Goal: Task Accomplishment & Management: Use online tool/utility

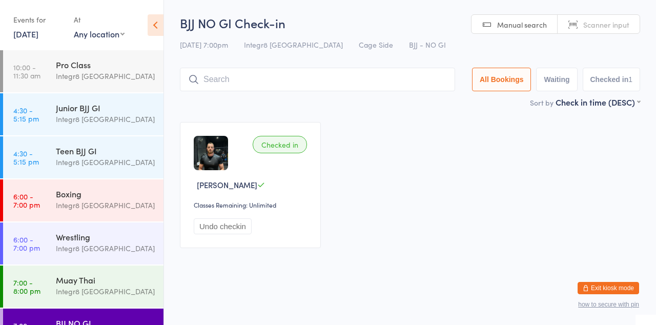
scroll to position [27, 0]
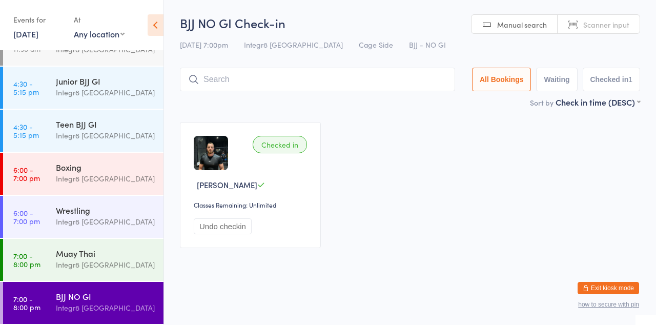
click at [66, 176] on div "Integr8 [GEOGRAPHIC_DATA]" at bounding box center [105, 179] width 99 height 12
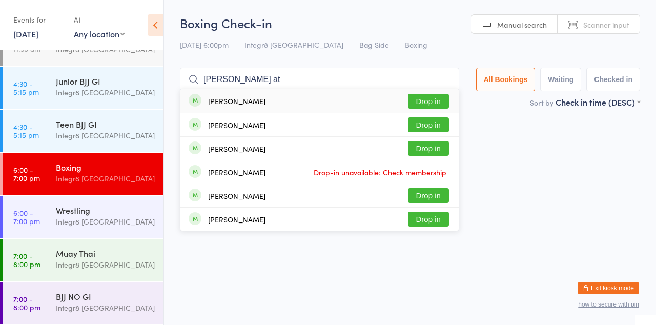
type input "[PERSON_NAME] at"
click at [439, 146] on button "Drop in" at bounding box center [428, 148] width 41 height 15
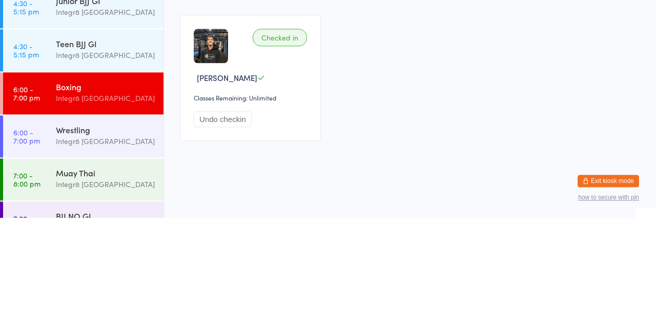
click at [143, 245] on div "Integr8 [GEOGRAPHIC_DATA]" at bounding box center [105, 248] width 99 height 12
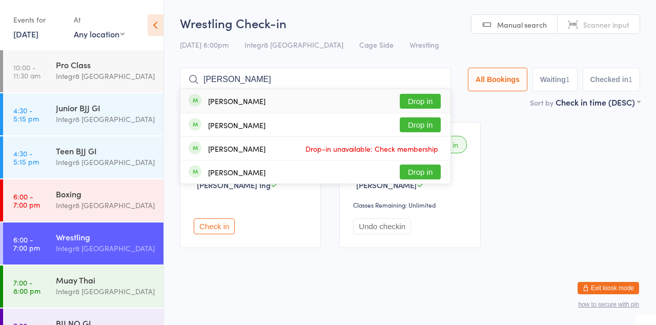
type input "[PERSON_NAME]"
click at [436, 104] on button "Drop in" at bounding box center [420, 101] width 41 height 15
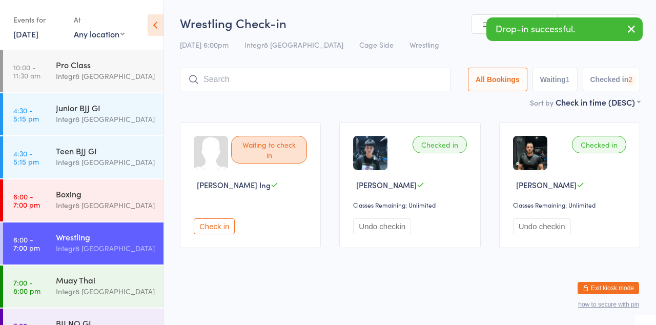
click at [608, 117] on div "Waiting to check in [PERSON_NAME] Ing Check in Checked in [PERSON_NAME] Tee Cla…" at bounding box center [410, 185] width 479 height 144
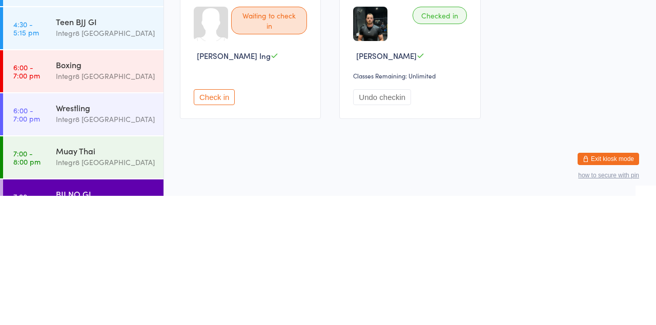
click at [42, 287] on link "7:00 - 8:00 pm Muay Thai Integr8 [GEOGRAPHIC_DATA]" at bounding box center [83, 286] width 160 height 42
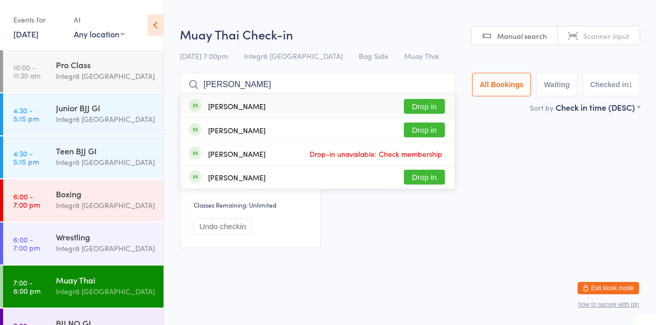
type input "[PERSON_NAME]"
click at [439, 109] on button "Drop in" at bounding box center [424, 106] width 41 height 15
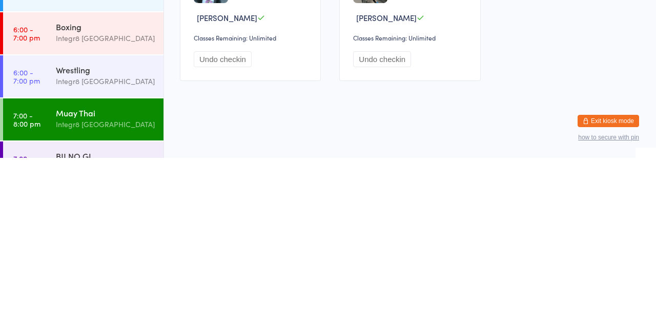
click at [35, 243] on time "6:00 - 7:00 pm" at bounding box center [26, 243] width 27 height 16
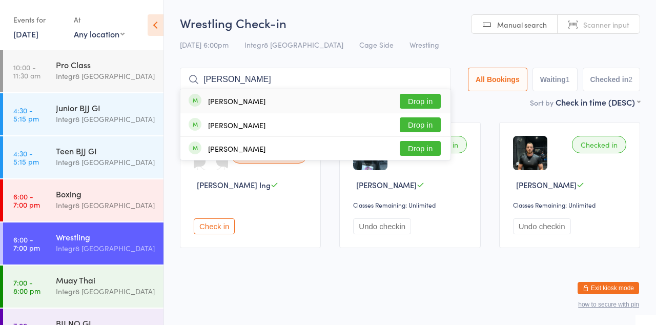
type input "[PERSON_NAME]"
click at [415, 101] on button "Drop in" at bounding box center [420, 101] width 41 height 15
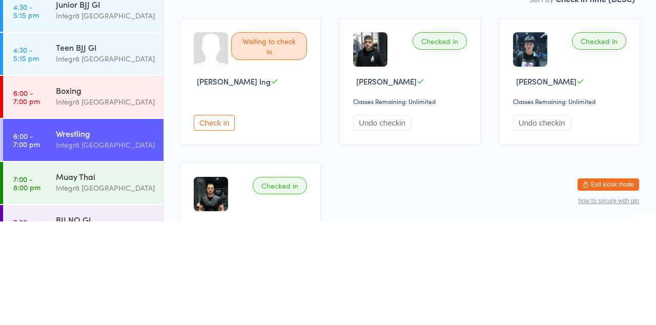
click at [94, 241] on div "Wrestling" at bounding box center [105, 236] width 99 height 11
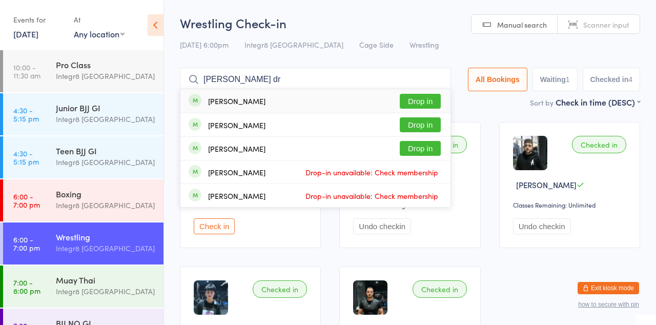
type input "[PERSON_NAME] dr"
click at [432, 129] on button "Drop in" at bounding box center [420, 124] width 41 height 15
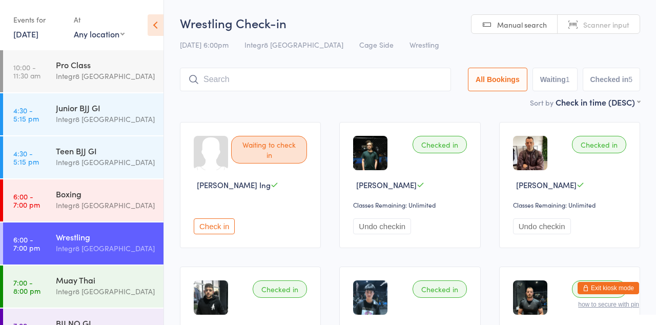
click at [76, 205] on div "Integr8 [GEOGRAPHIC_DATA]" at bounding box center [105, 205] width 99 height 12
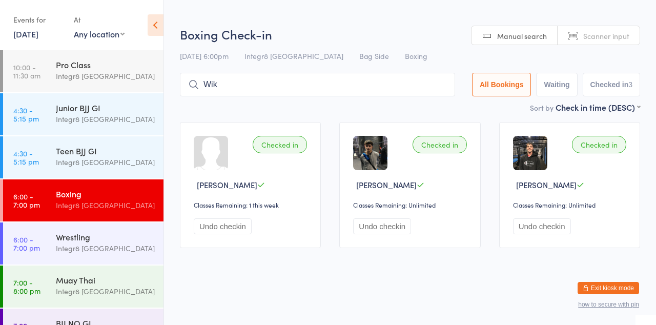
type input "Wik"
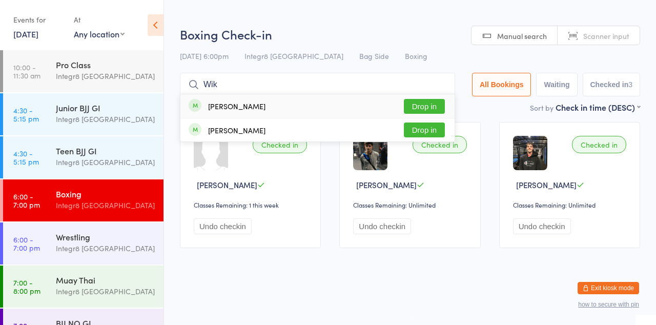
click at [427, 96] on div "[PERSON_NAME] Drop in" at bounding box center [317, 106] width 274 height 24
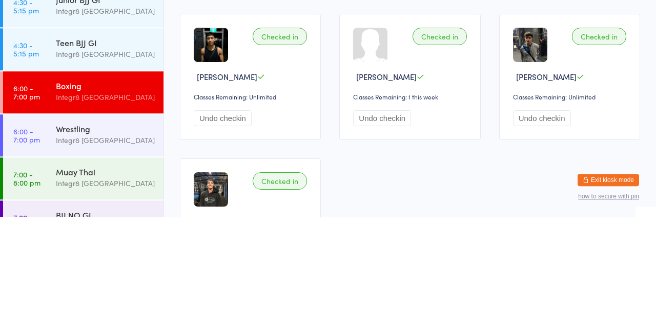
click at [104, 282] on div "Muay Thai" at bounding box center [105, 279] width 99 height 11
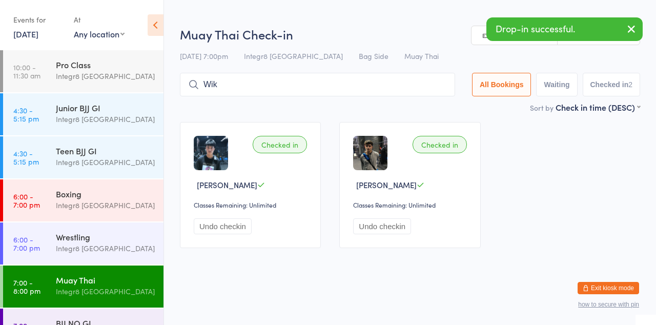
type input "Wik"
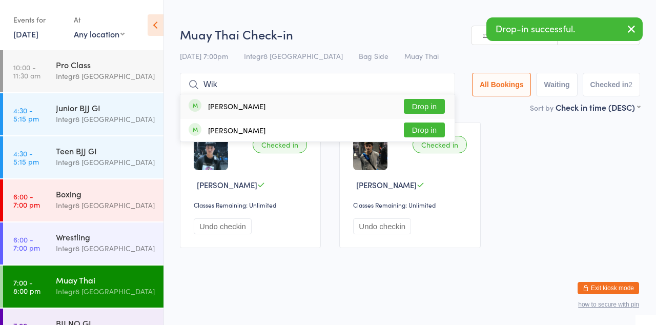
click at [431, 107] on button "Drop in" at bounding box center [424, 106] width 41 height 15
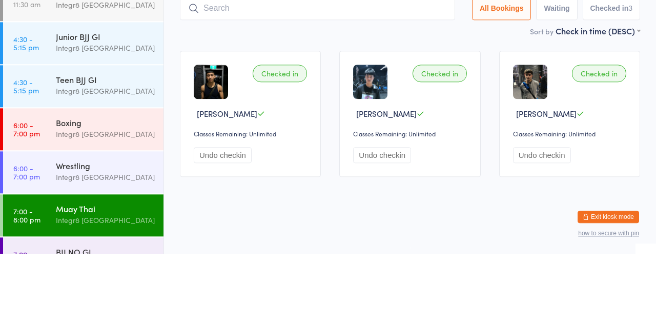
click at [46, 246] on link "6:00 - 7:00 pm Wrestling Integr8 [GEOGRAPHIC_DATA]" at bounding box center [83, 243] width 160 height 42
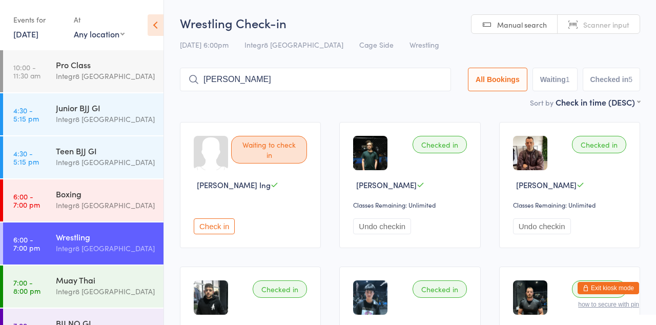
type input "[PERSON_NAME]"
click at [417, 105] on button "Drop in" at bounding box center [420, 101] width 41 height 15
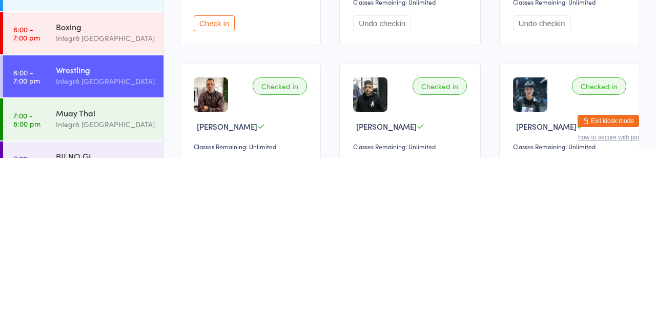
scroll to position [54, 0]
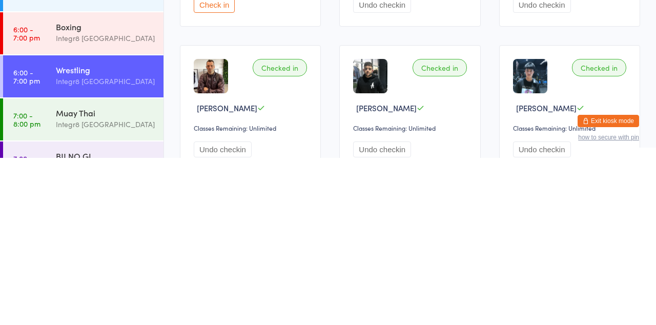
click at [51, 324] on link "7:00 - 8:00 pm BJJ NO GI Integr8 [GEOGRAPHIC_DATA]" at bounding box center [83, 329] width 160 height 42
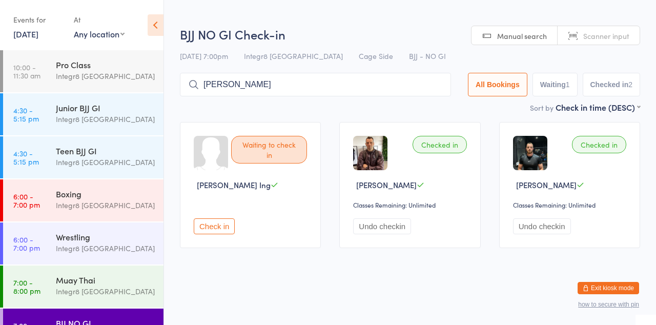
type input "[PERSON_NAME]"
click at [415, 107] on button "Drop in" at bounding box center [420, 106] width 41 height 15
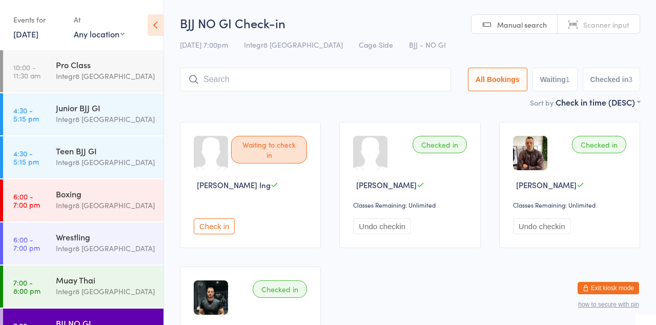
click at [62, 192] on div "Boxing" at bounding box center [105, 193] width 99 height 11
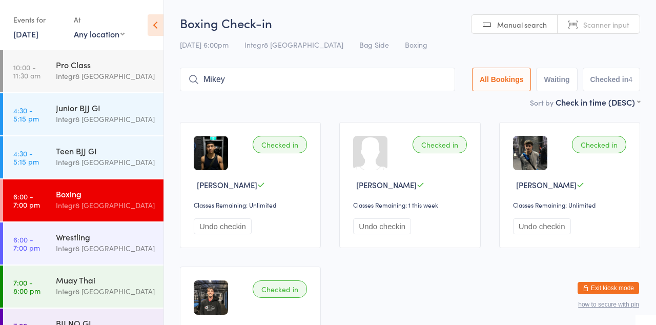
type input "Mikey"
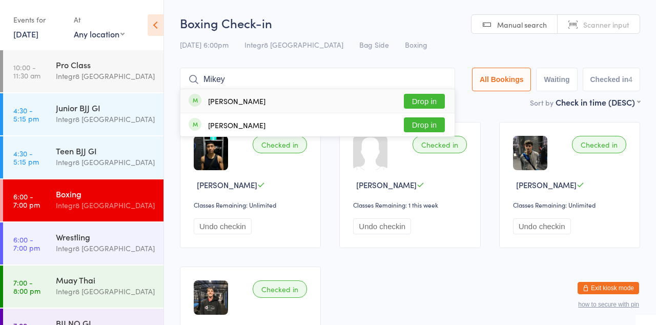
click at [426, 106] on button "Drop in" at bounding box center [424, 101] width 41 height 15
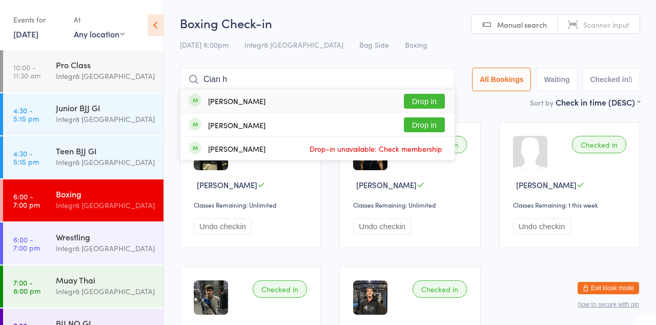
type input "Cian h"
click at [432, 105] on button "Drop in" at bounding box center [424, 101] width 41 height 15
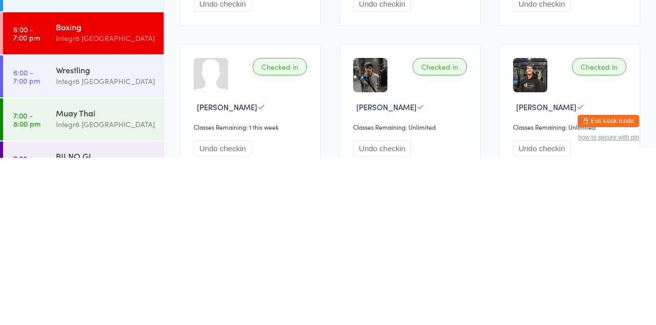
scroll to position [55, 0]
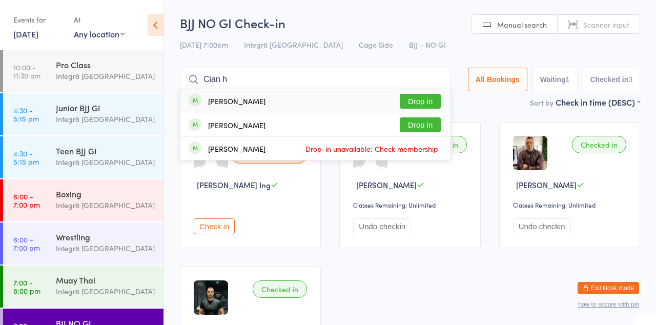
type input "Cian h"
click at [422, 104] on button "Drop in" at bounding box center [420, 101] width 41 height 15
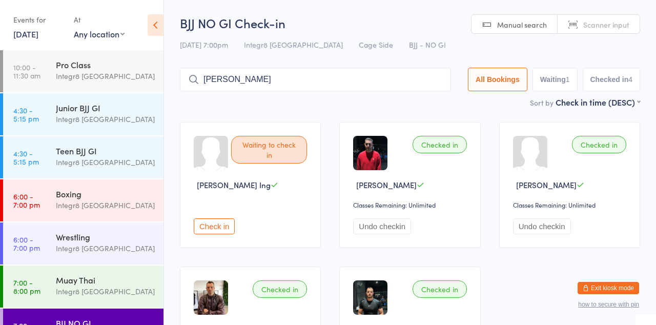
type input "[PERSON_NAME]"
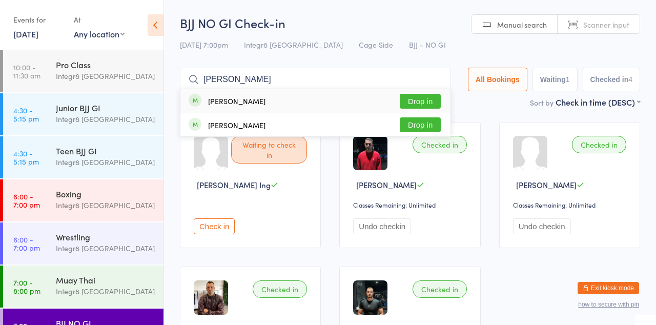
click at [429, 98] on button "Drop in" at bounding box center [420, 101] width 41 height 15
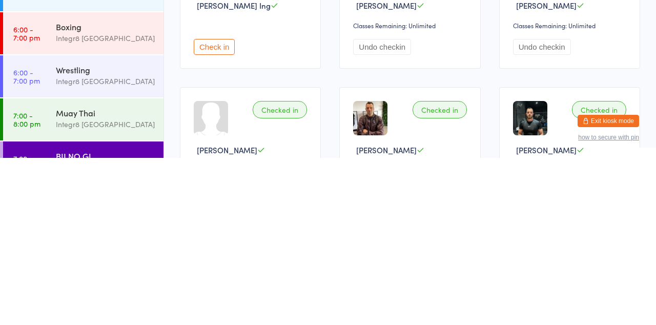
scroll to position [29, 0]
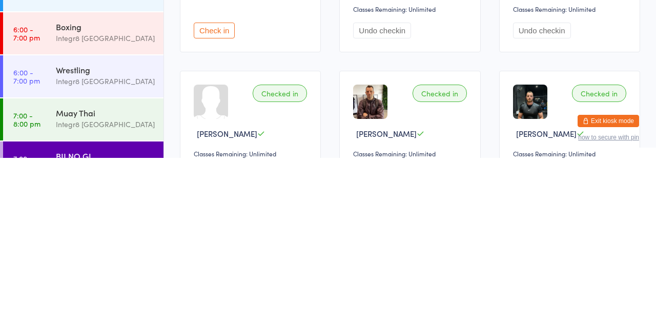
click at [115, 314] on div "BJJ NO GI Integr8 [GEOGRAPHIC_DATA]" at bounding box center [110, 328] width 108 height 40
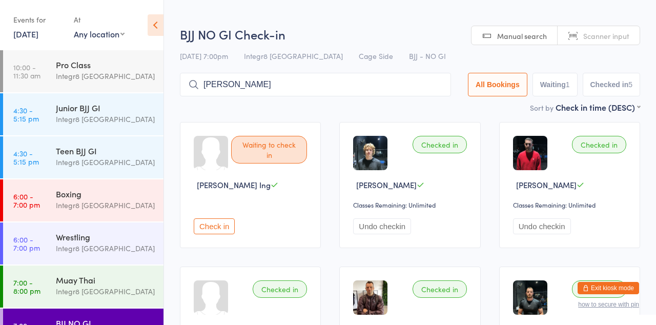
type input "[PERSON_NAME]"
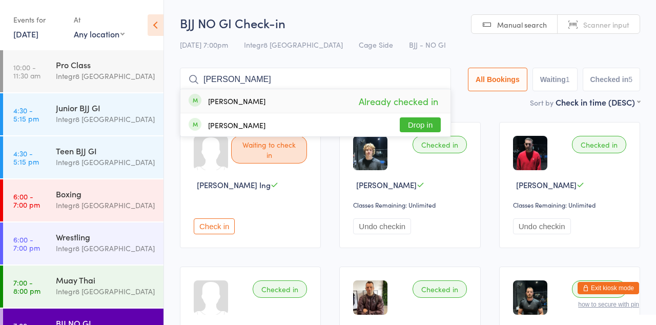
click at [430, 70] on input "[PERSON_NAME]" at bounding box center [315, 80] width 271 height 24
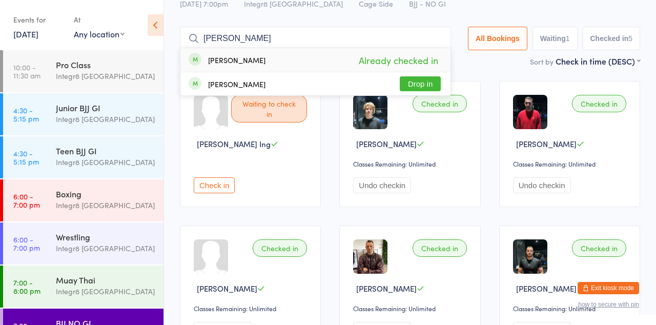
click at [441, 76] on button "Drop in" at bounding box center [420, 83] width 41 height 15
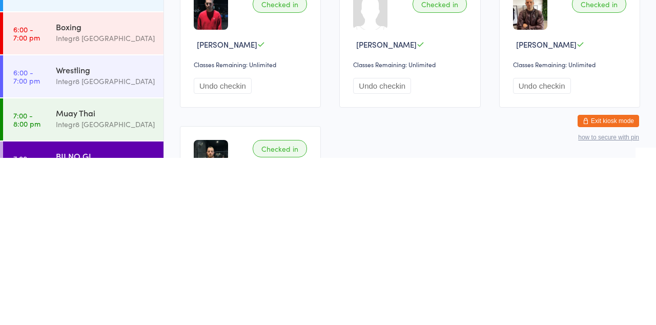
scroll to position [118, 0]
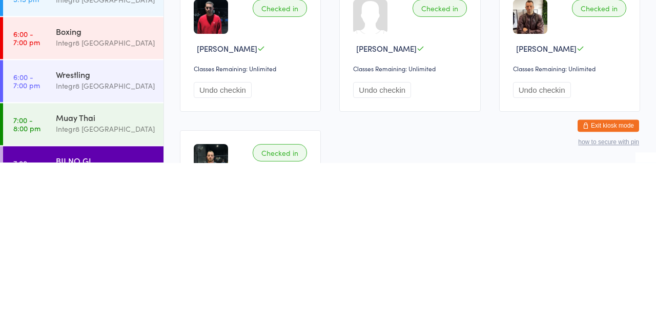
click at [42, 257] on link "6:00 - 7:00 pm Wrestling Integr8 [GEOGRAPHIC_DATA]" at bounding box center [83, 243] width 160 height 42
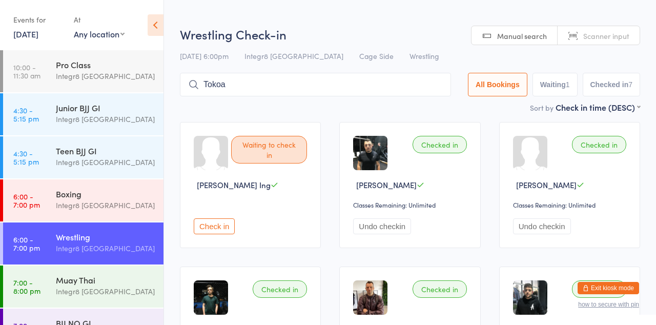
type input "Tokoa"
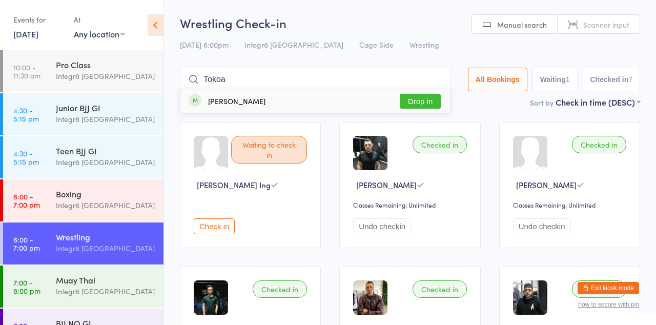
click at [414, 102] on button "Drop in" at bounding box center [420, 101] width 41 height 15
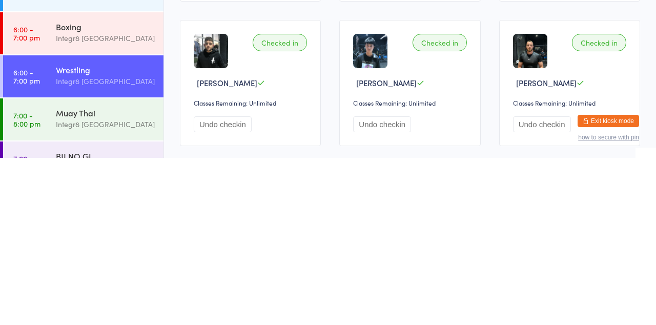
scroll to position [225, 0]
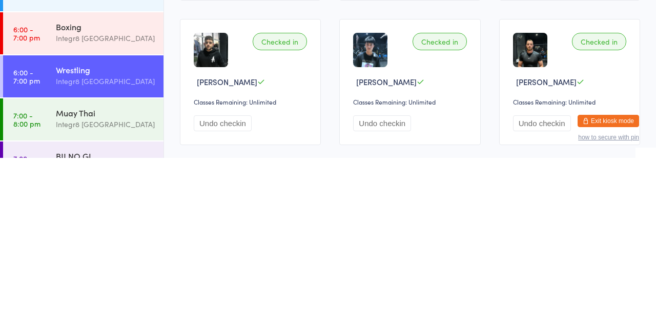
click at [118, 206] on div "Integr8 [GEOGRAPHIC_DATA]" at bounding box center [105, 205] width 99 height 12
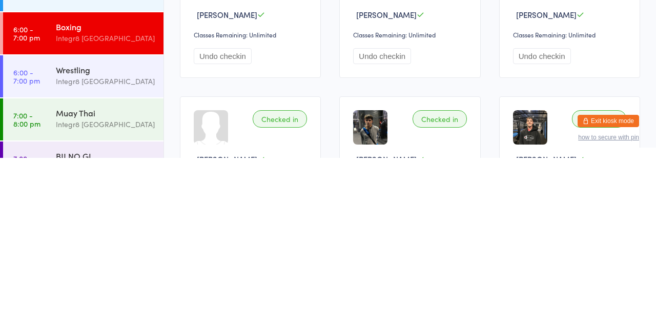
scroll to position [3, 0]
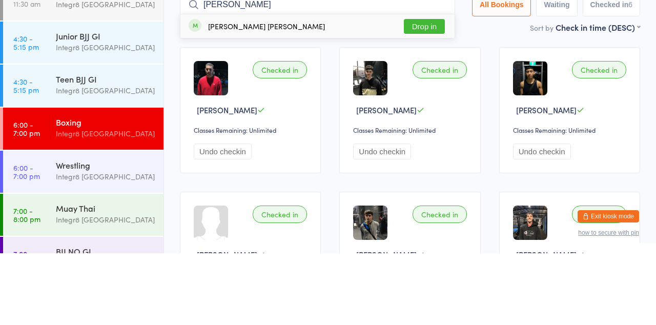
type input "[PERSON_NAME]"
click at [434, 101] on button "Drop in" at bounding box center [424, 98] width 41 height 15
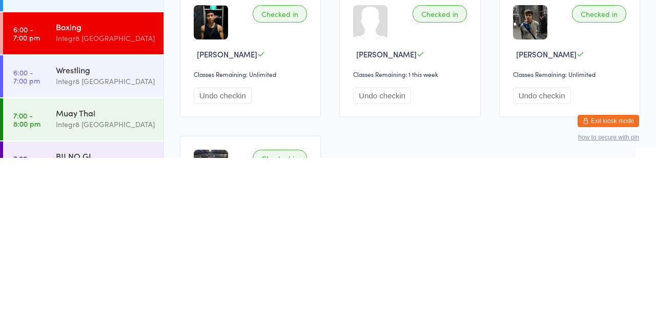
scroll to position [125, 0]
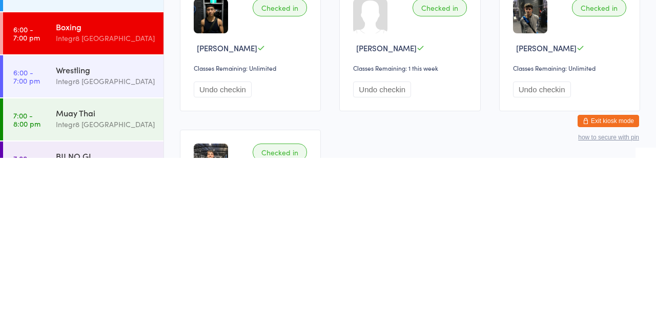
click at [105, 293] on div "Integr8 [GEOGRAPHIC_DATA]" at bounding box center [105, 291] width 99 height 12
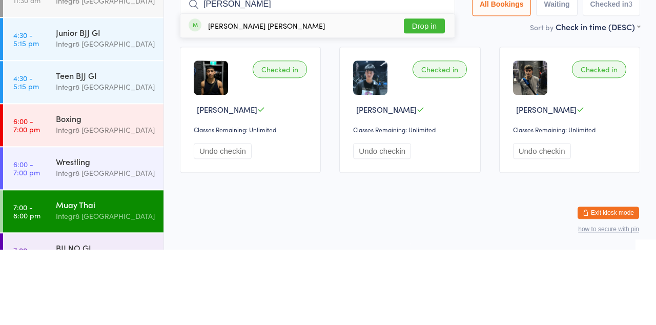
type input "[PERSON_NAME]"
click at [432, 100] on button "Drop in" at bounding box center [424, 101] width 41 height 15
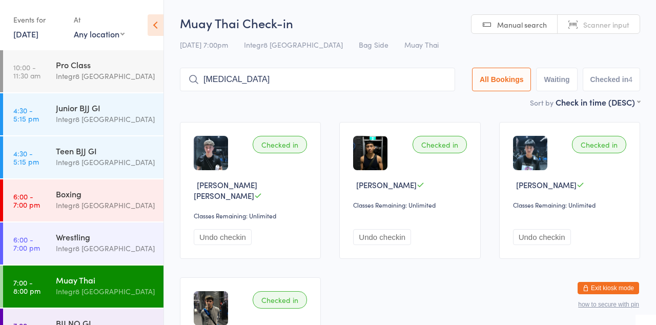
type input "[MEDICAL_DATA]"
click at [260, 81] on input "search" at bounding box center [317, 80] width 275 height 24
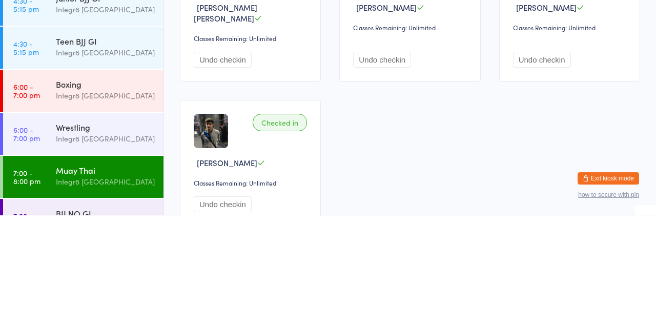
scroll to position [68, 0]
click at [45, 240] on link "6:00 - 7:00 pm Wrestling Integr8 [GEOGRAPHIC_DATA]" at bounding box center [83, 243] width 160 height 42
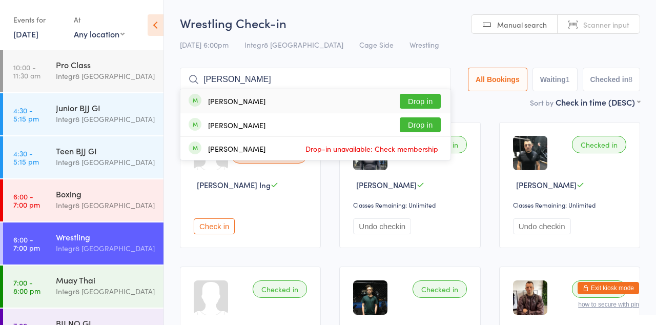
type input "[PERSON_NAME]"
click at [426, 104] on button "Drop in" at bounding box center [420, 101] width 41 height 15
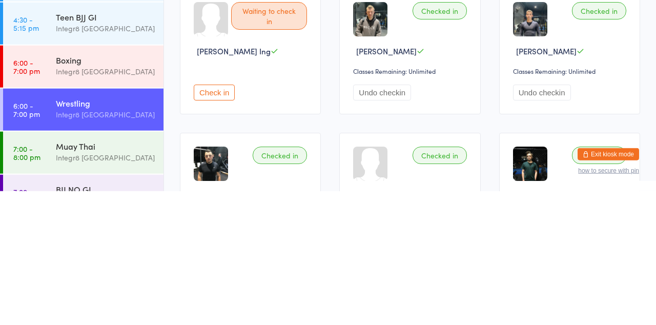
click at [38, 324] on time "7:00 - 8:00 pm" at bounding box center [26, 329] width 27 height 16
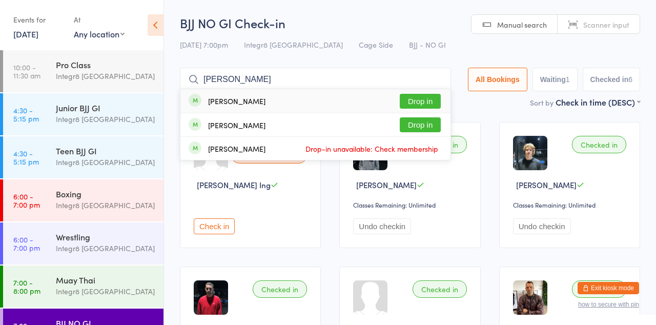
type input "[PERSON_NAME]"
click at [420, 100] on button "Drop in" at bounding box center [420, 101] width 41 height 15
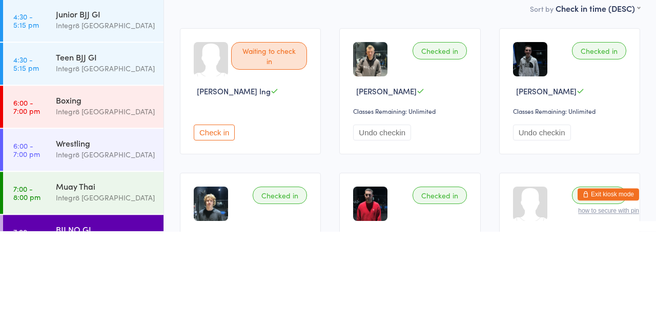
click at [65, 188] on div "Boxing" at bounding box center [105, 193] width 99 height 11
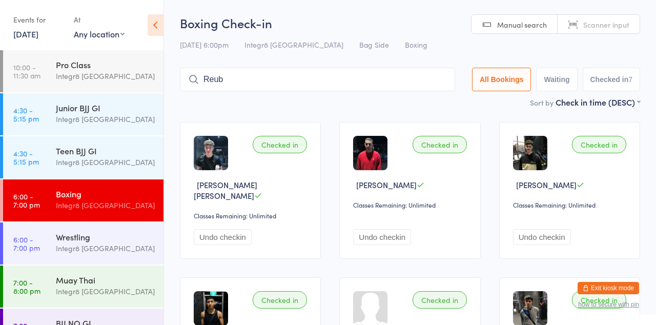
type input "Reub"
click at [435, 104] on button "Drop in" at bounding box center [424, 101] width 41 height 15
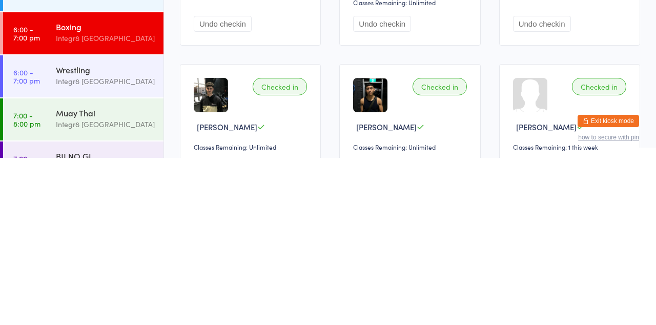
scroll to position [49, 0]
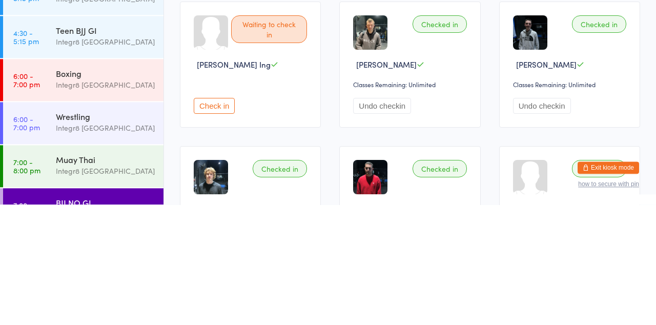
click at [56, 277] on div "Muay Thai" at bounding box center [105, 279] width 99 height 11
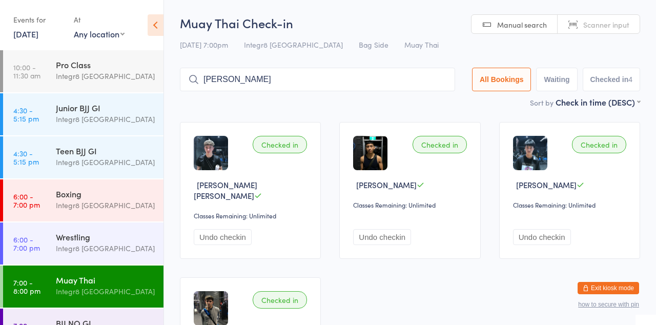
type input "[PERSON_NAME]"
click at [432, 105] on button "Drop in" at bounding box center [424, 101] width 41 height 15
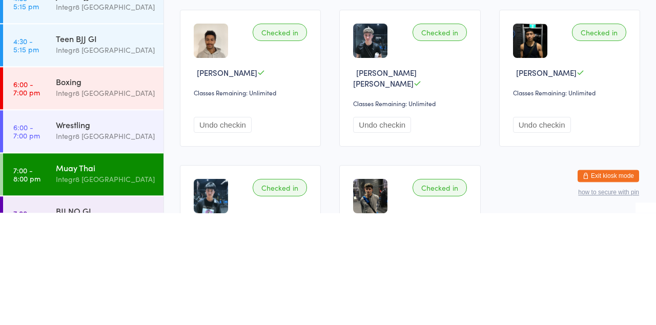
click at [60, 243] on div "Integr8 [GEOGRAPHIC_DATA]" at bounding box center [105, 248] width 99 height 12
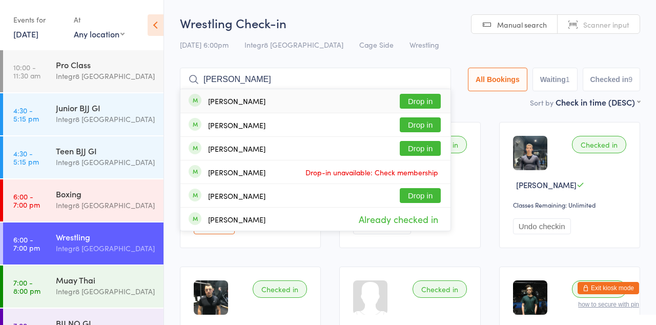
type input "[PERSON_NAME]"
type input "Luke assim"
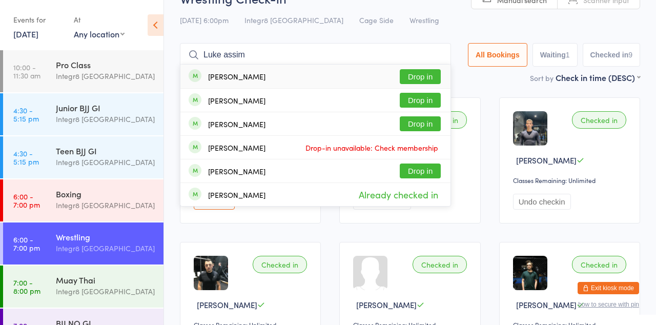
scroll to position [23, 0]
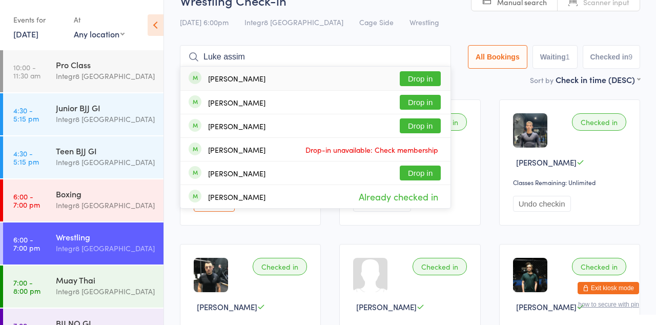
click at [441, 58] on input "Luke assim" at bounding box center [315, 57] width 271 height 24
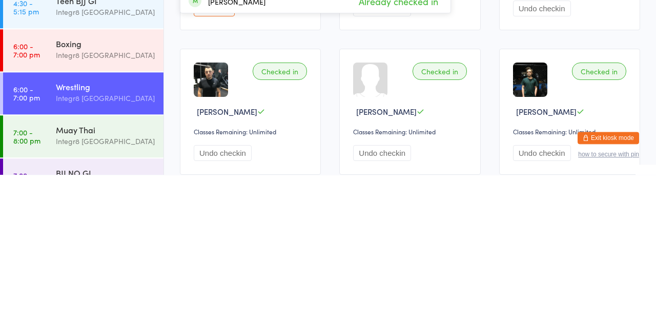
scroll to position [68, 0]
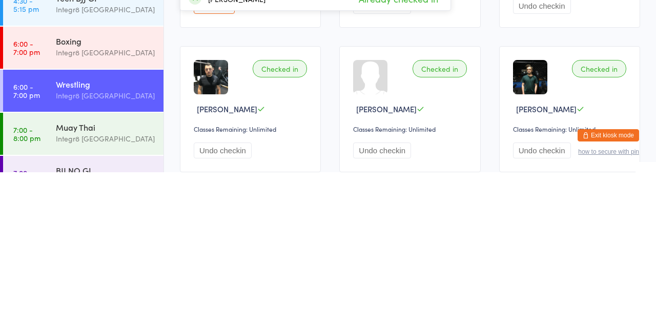
click at [102, 322] on div "BJJ NO GI" at bounding box center [105, 322] width 99 height 11
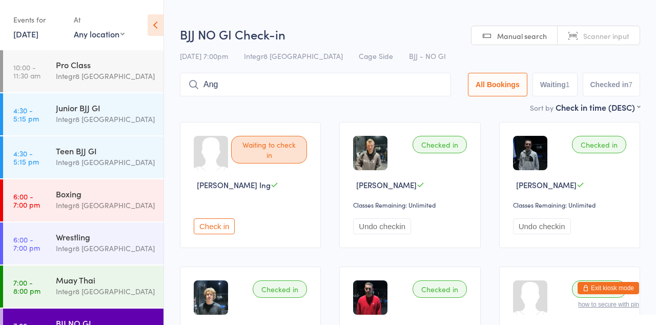
type input "Ang"
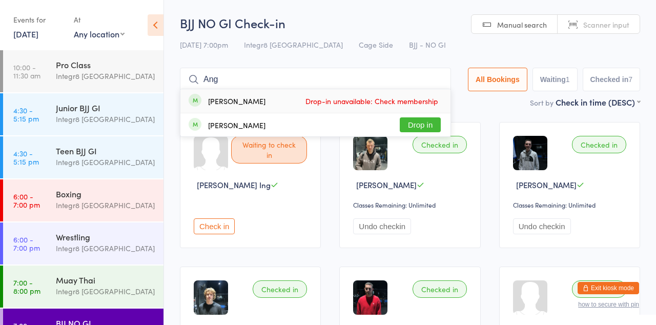
click at [431, 122] on button "Drop in" at bounding box center [420, 124] width 41 height 15
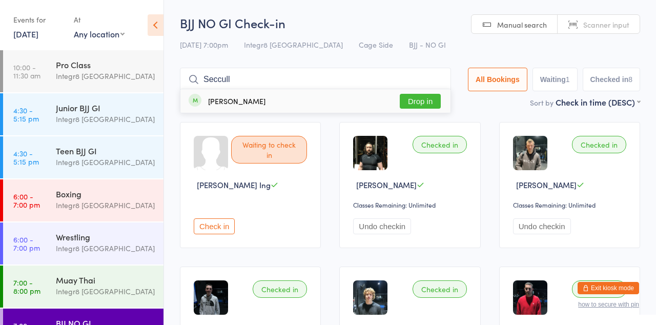
type input "Seccull"
click at [420, 104] on button "Drop in" at bounding box center [420, 101] width 41 height 15
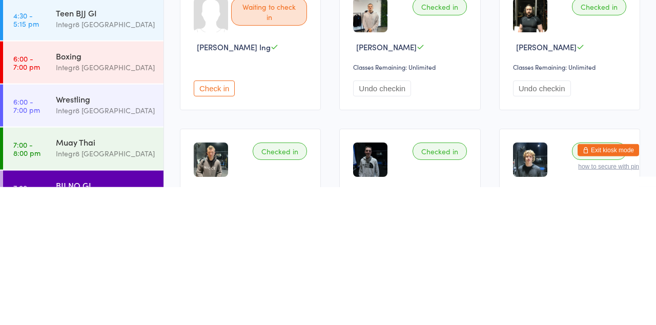
click at [112, 284] on div "Muay Thai" at bounding box center [105, 279] width 99 height 11
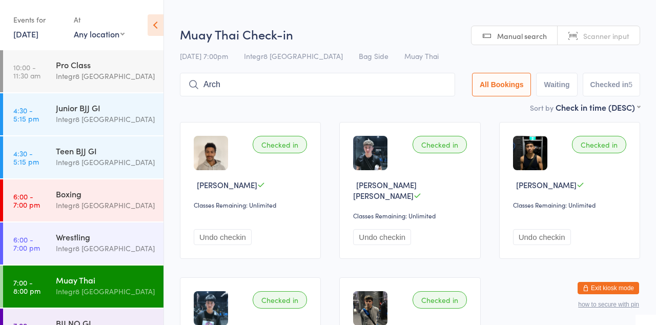
type input "Arch"
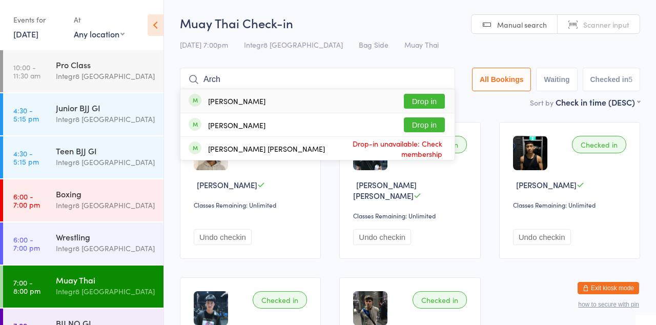
click at [435, 101] on button "Drop in" at bounding box center [424, 101] width 41 height 15
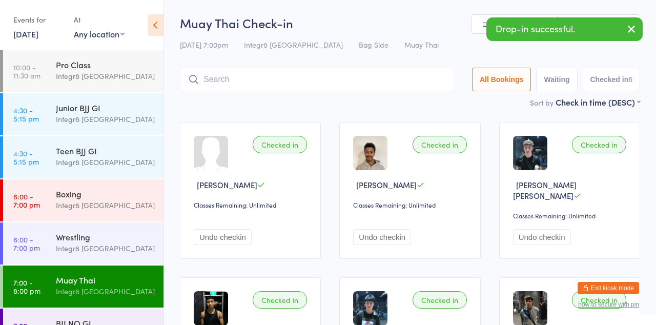
click at [633, 34] on icon "button" at bounding box center [631, 29] width 12 height 13
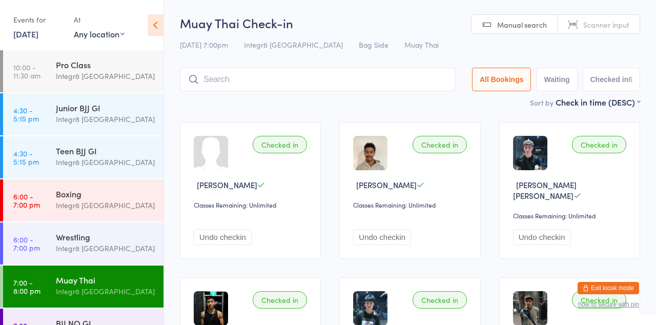
click at [234, 229] on button "Undo checkin" at bounding box center [223, 237] width 58 height 16
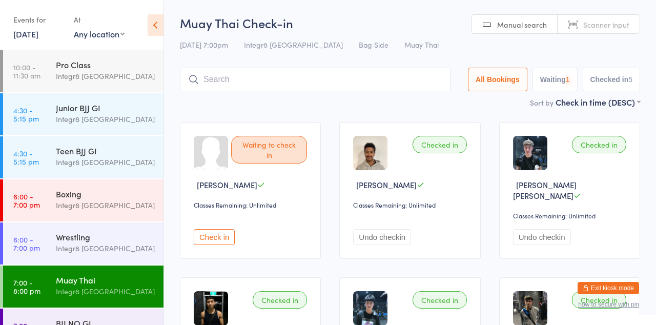
click at [250, 83] on input "search" at bounding box center [315, 80] width 271 height 24
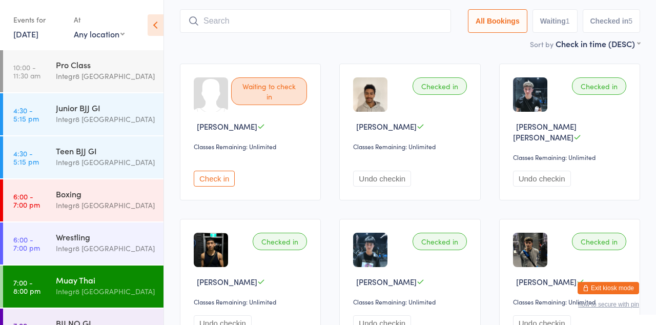
scroll to position [68, 0]
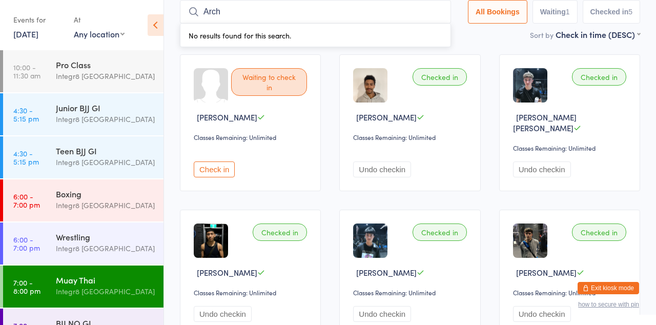
type input "Arch"
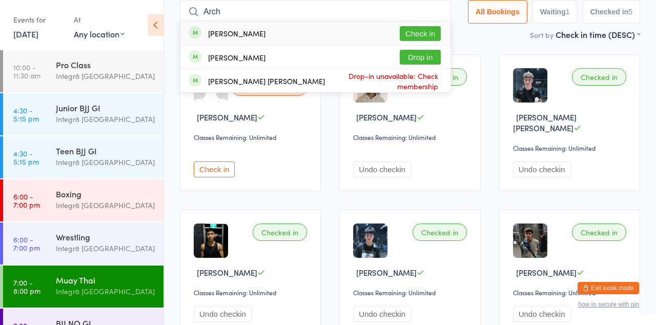
click at [429, 54] on button "Drop in" at bounding box center [420, 57] width 41 height 15
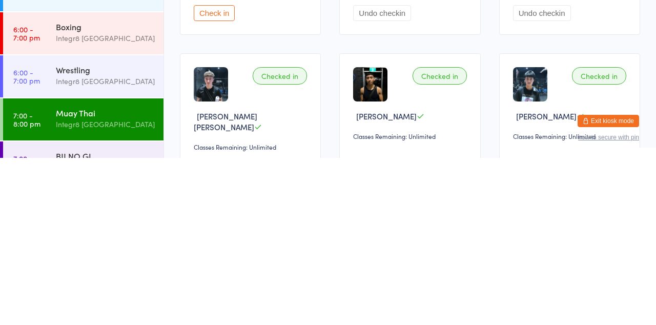
scroll to position [47, 0]
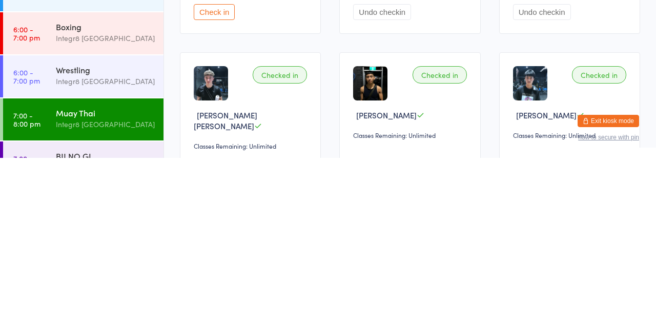
click at [106, 324] on div "BJJ NO GI" at bounding box center [105, 322] width 99 height 11
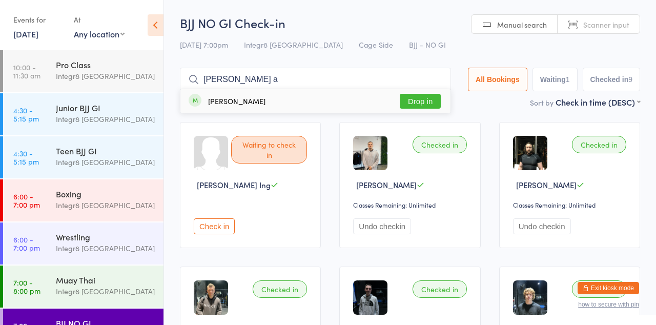
type input "[PERSON_NAME] a"
click at [429, 106] on button "Drop in" at bounding box center [420, 101] width 41 height 15
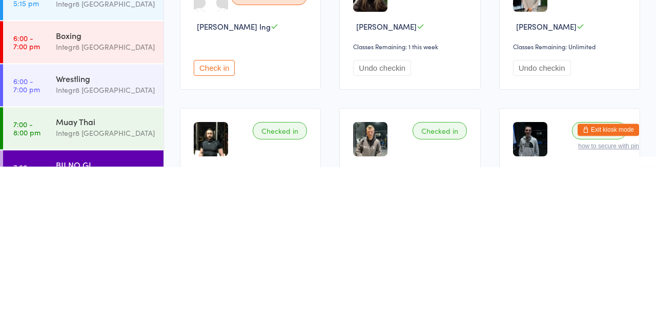
scroll to position [4, 0]
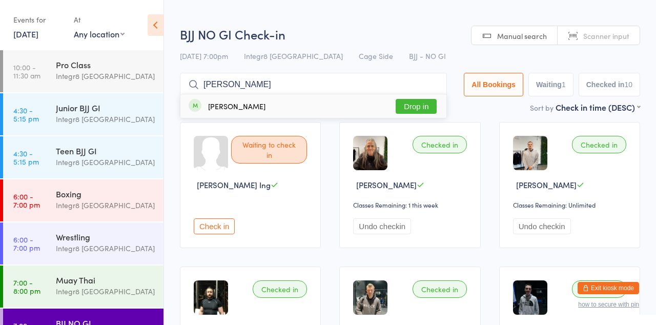
type input "[PERSON_NAME]"
click at [311, 107] on div "[PERSON_NAME] Drop in" at bounding box center [313, 106] width 266 height 24
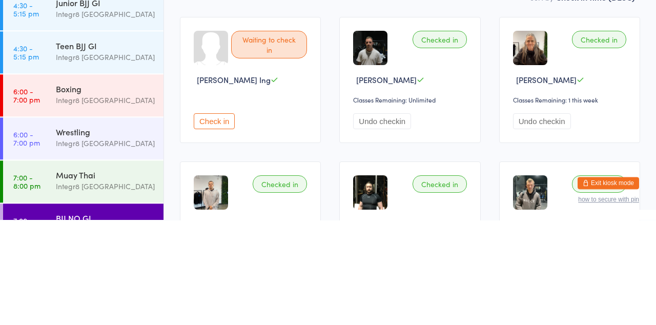
click at [95, 241] on div "Wrestling" at bounding box center [105, 236] width 99 height 11
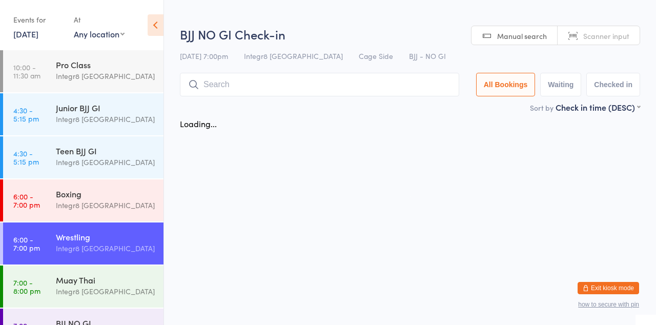
click at [105, 185] on div "Boxing Integr8 [GEOGRAPHIC_DATA]" at bounding box center [110, 199] width 108 height 40
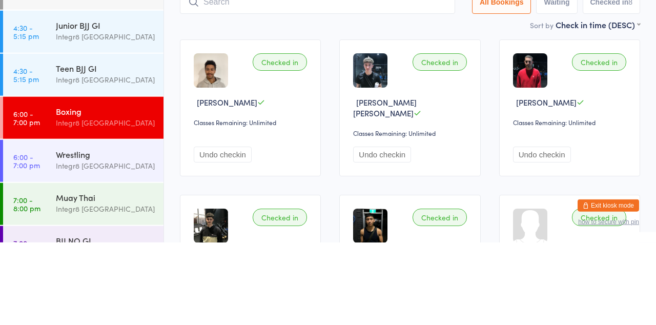
click at [94, 285] on div "Integr8 [GEOGRAPHIC_DATA]" at bounding box center [105, 291] width 99 height 12
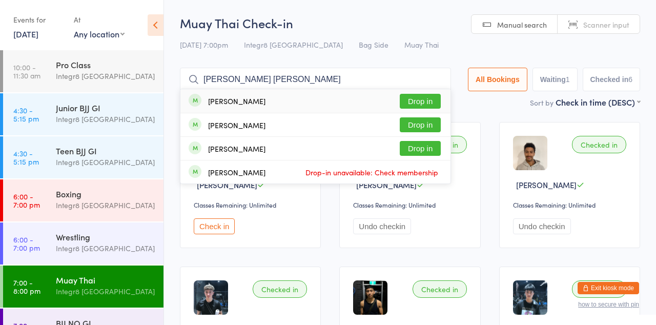
type input "[PERSON_NAME] [PERSON_NAME]"
click at [423, 104] on button "Drop in" at bounding box center [420, 101] width 41 height 15
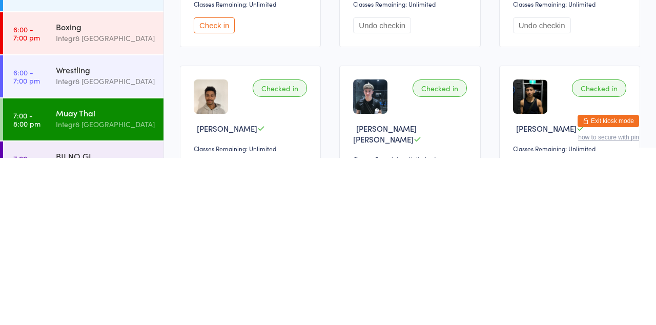
scroll to position [34, 0]
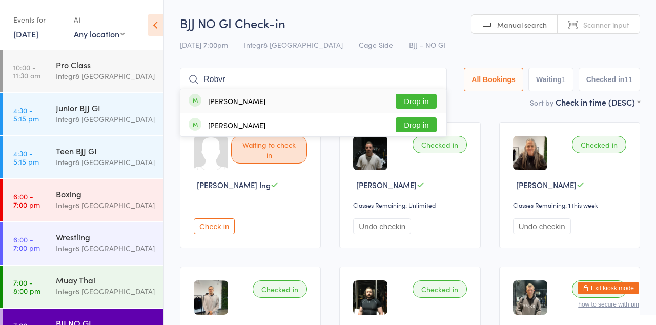
type input "Robvr"
click at [423, 104] on button "Drop in" at bounding box center [416, 101] width 41 height 15
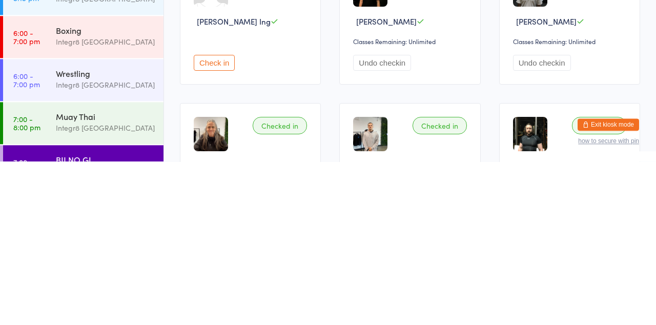
scroll to position [3, 0]
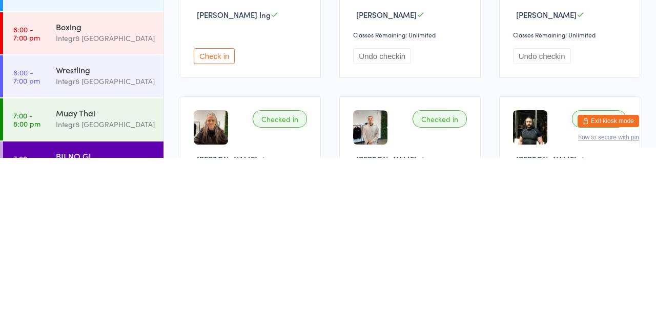
click at [105, 288] on div "Integr8 [GEOGRAPHIC_DATA]" at bounding box center [105, 291] width 99 height 12
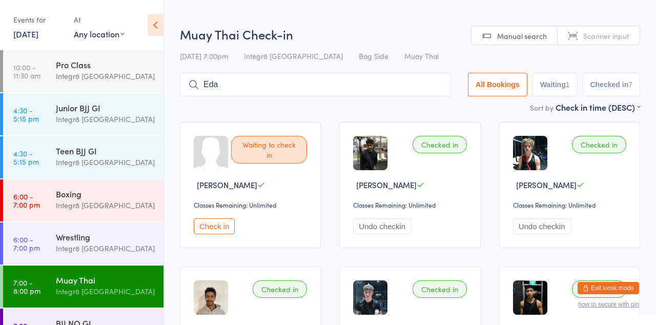
type input "Eda"
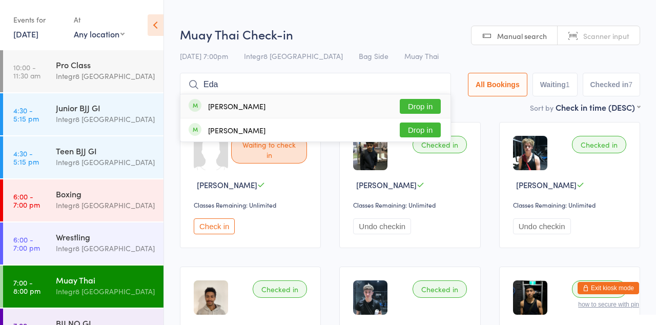
click at [426, 110] on button "Drop in" at bounding box center [420, 106] width 41 height 15
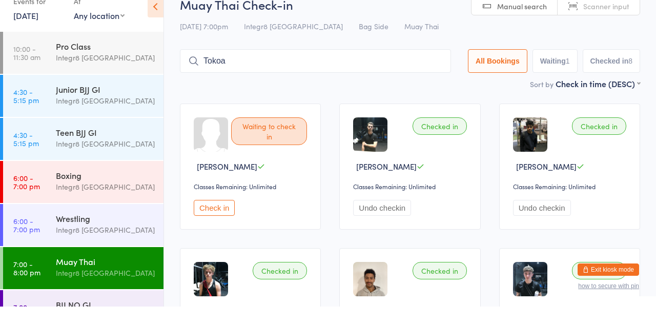
type input "Tokoa"
click at [432, 103] on button "Drop in" at bounding box center [420, 101] width 41 height 15
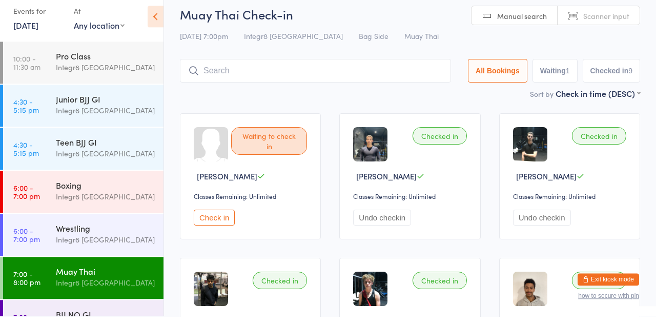
click at [122, 193] on div "Boxing" at bounding box center [105, 193] width 99 height 11
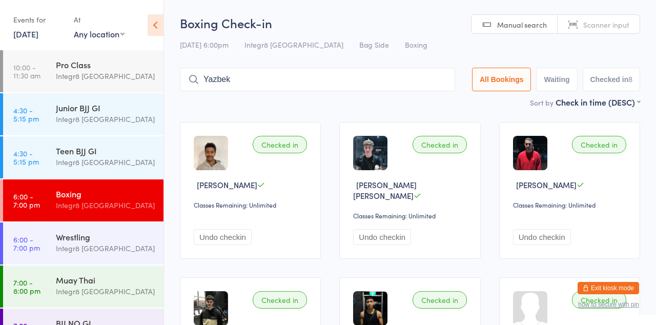
type input "Yazbek"
click at [437, 105] on button "Drop in" at bounding box center [424, 101] width 41 height 15
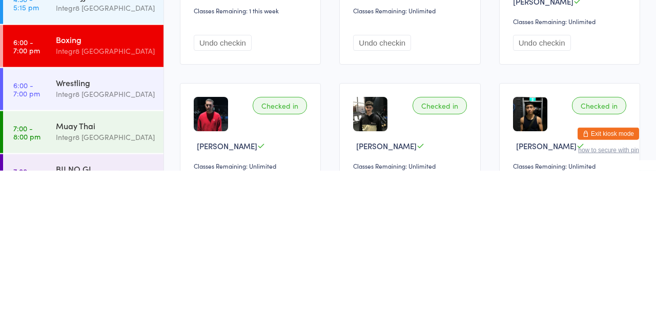
scroll to position [40, 0]
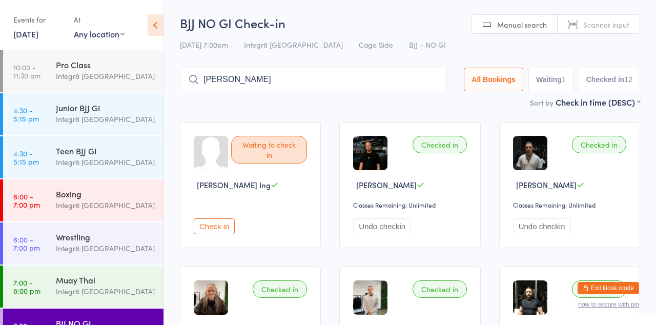
type input "[PERSON_NAME]"
click at [418, 104] on button "Drop in" at bounding box center [416, 101] width 41 height 15
